Goal: Task Accomplishment & Management: Manage account settings

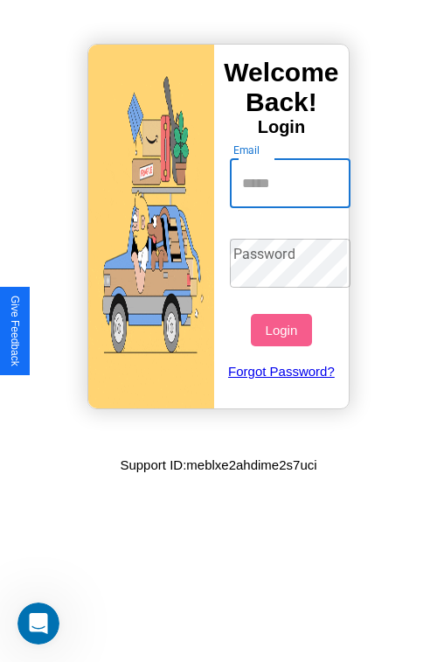
click at [292, 183] on input "Email" at bounding box center [291, 183] width 122 height 49
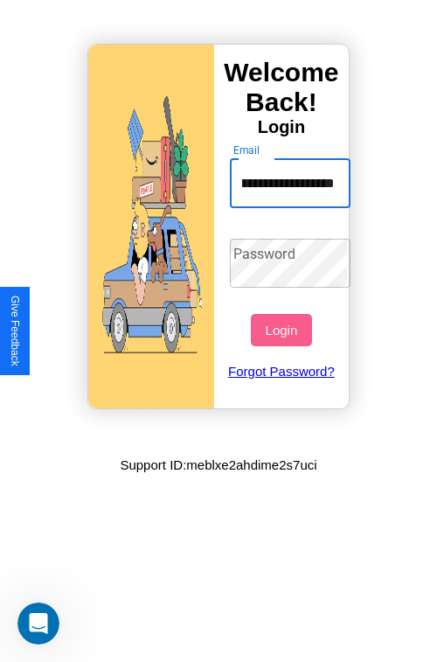
scroll to position [0, 52]
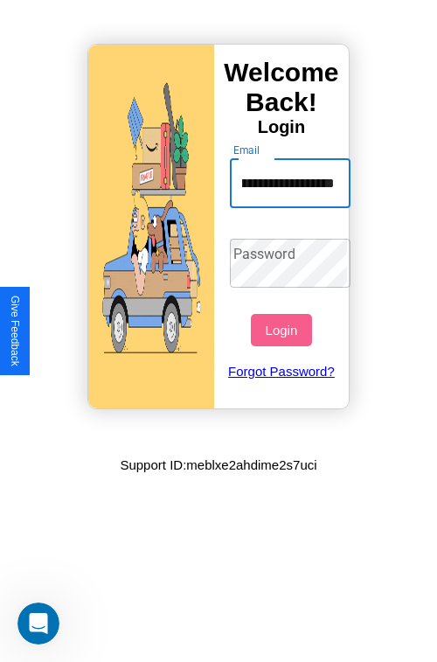
type input "**********"
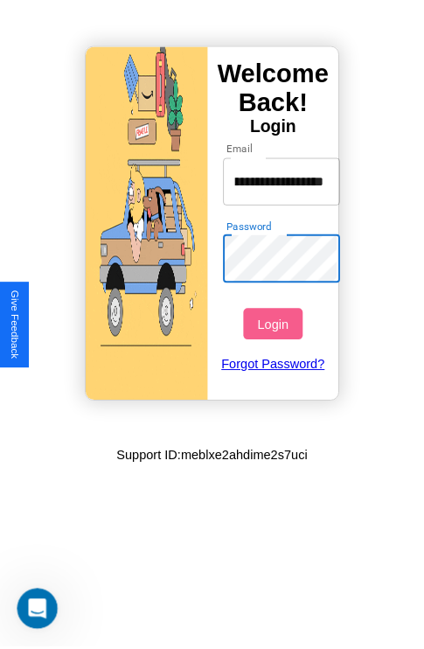
scroll to position [0, 0]
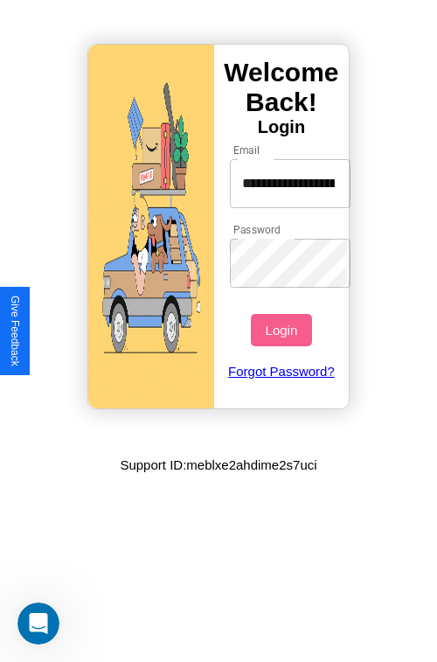
click at [283, 330] on button "Login" at bounding box center [281, 330] width 60 height 32
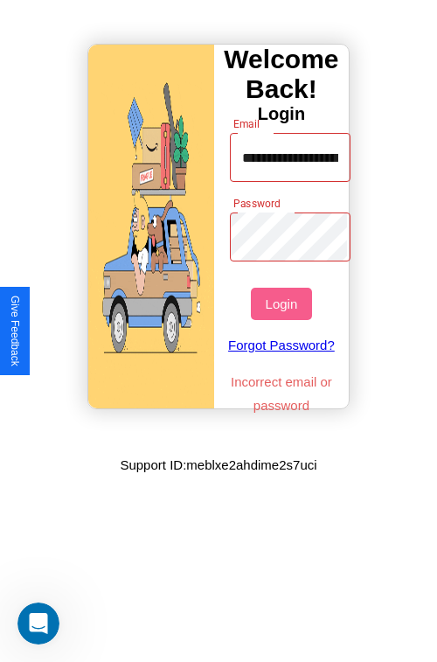
click at [283, 304] on button "Login" at bounding box center [281, 304] width 60 height 32
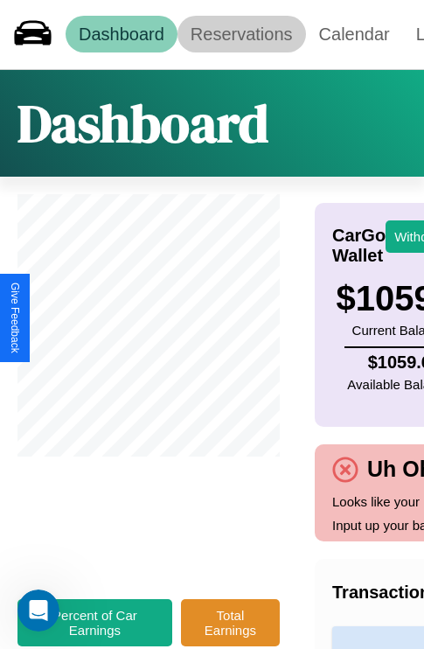
click at [241, 34] on link "Reservations" at bounding box center [242, 34] width 129 height 37
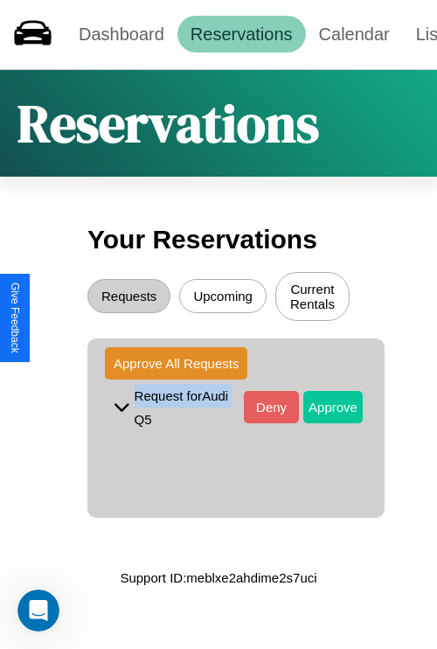
click at [320, 409] on button "Approve" at bounding box center [333, 407] width 59 height 32
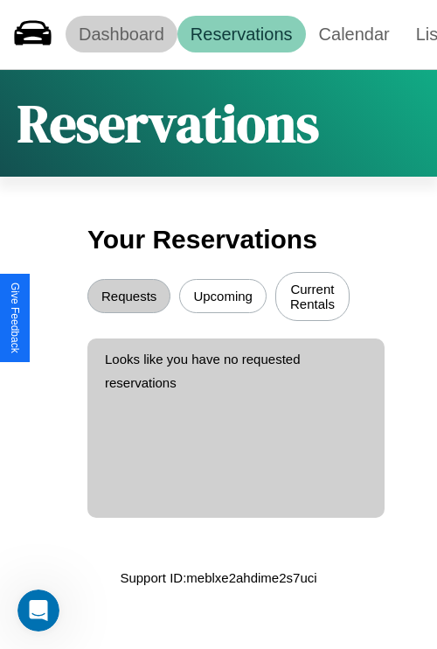
click at [121, 34] on link "Dashboard" at bounding box center [122, 34] width 112 height 37
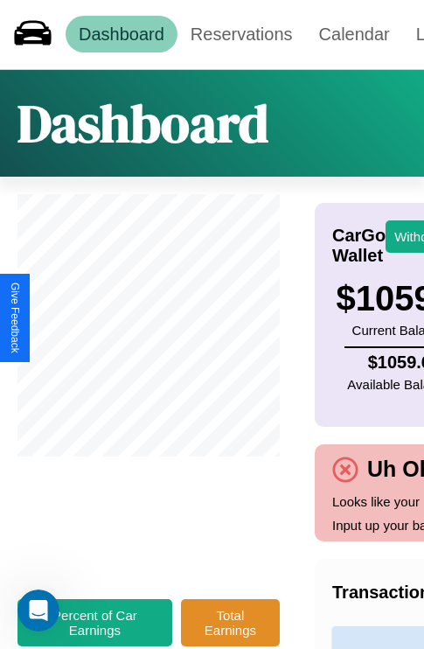
scroll to position [0, 213]
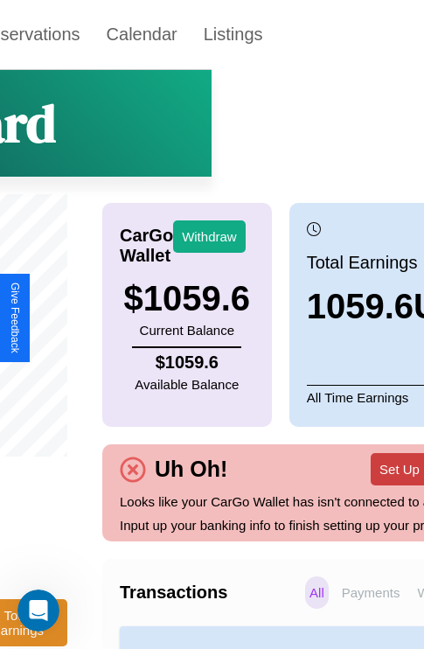
click at [371, 481] on button "Set Up Bank Info" at bounding box center [429, 469] width 116 height 32
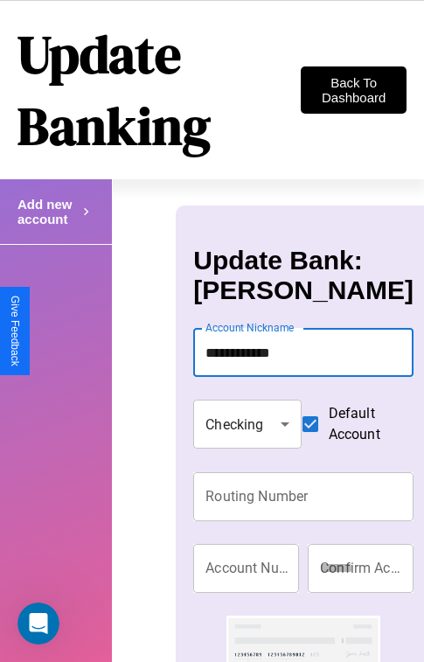
type input "**********"
